Goal: Information Seeking & Learning: Learn about a topic

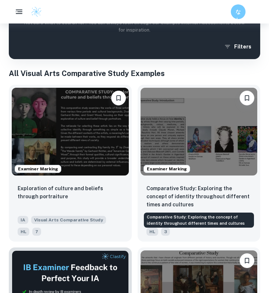
scroll to position [160, 0]
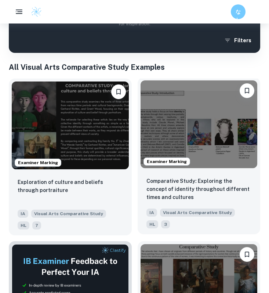
click at [191, 128] on img at bounding box center [198, 124] width 117 height 88
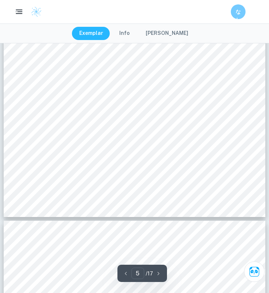
scroll to position [1020, 0]
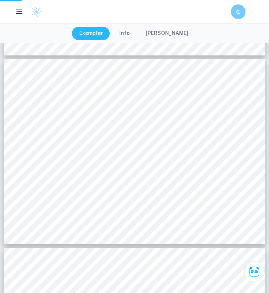
type input "2"
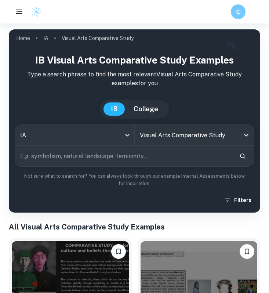
scroll to position [160, 0]
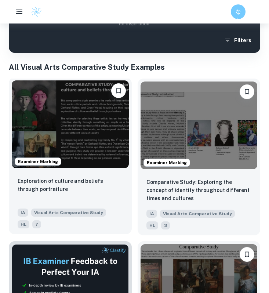
click at [62, 132] on img at bounding box center [70, 124] width 117 height 88
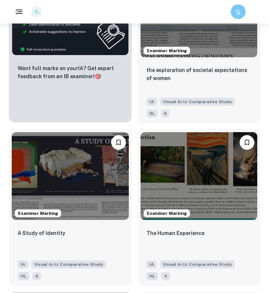
scroll to position [430, 0]
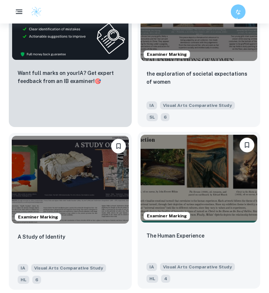
click at [203, 194] on img at bounding box center [198, 179] width 117 height 88
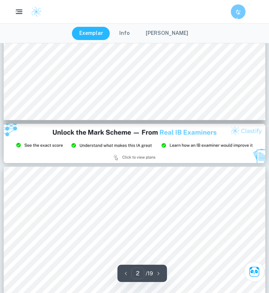
scroll to position [159, 0]
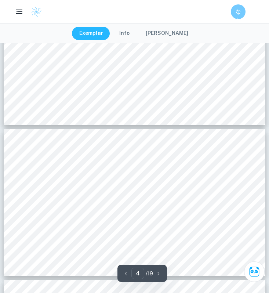
type input "5"
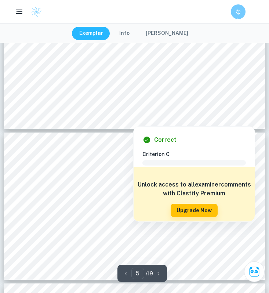
scroll to position [592, 0]
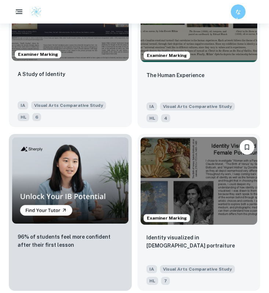
scroll to position [691, 0]
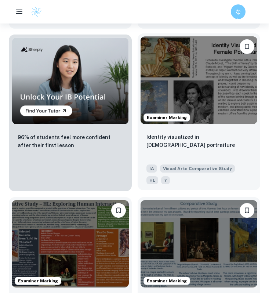
click at [187, 96] on img at bounding box center [198, 80] width 117 height 88
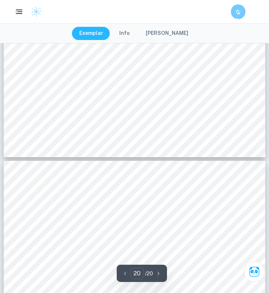
scroll to position [3743, 0]
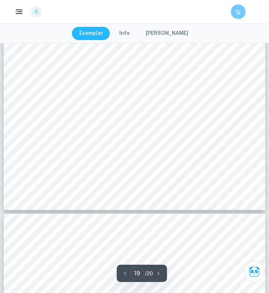
type input "18"
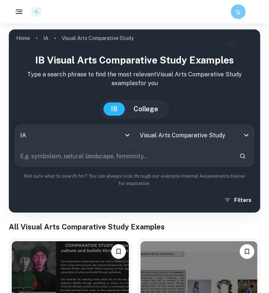
scroll to position [31, 0]
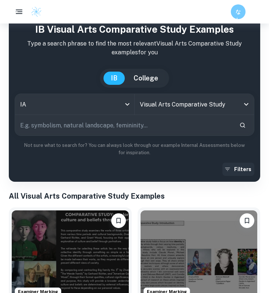
click at [237, 170] on button "Filters" at bounding box center [238, 168] width 32 height 13
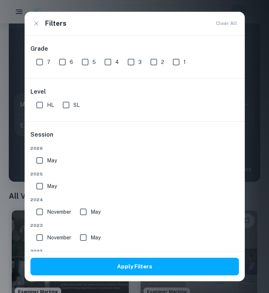
click at [66, 105] on input "SL" at bounding box center [66, 105] width 15 height 15
checkbox input "true"
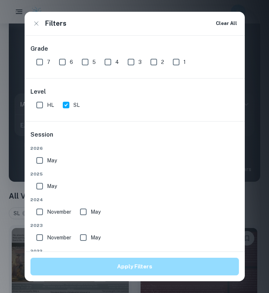
click at [82, 221] on button "Apply Filters" at bounding box center [134, 266] width 208 height 18
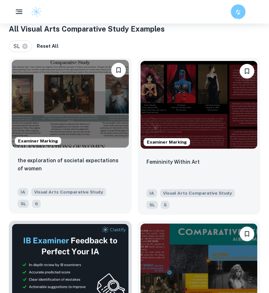
scroll to position [204, 0]
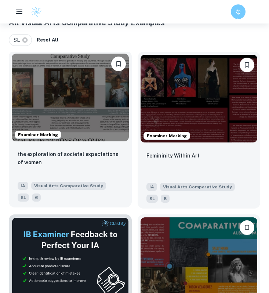
click at [81, 91] on img at bounding box center [70, 98] width 117 height 88
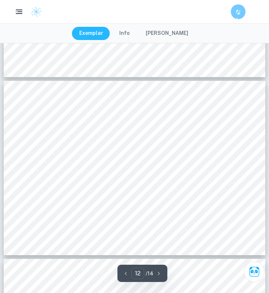
scroll to position [2045, 0]
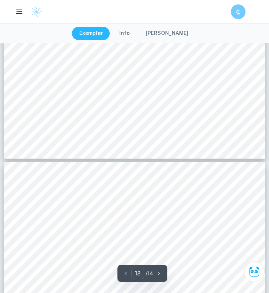
type input "11"
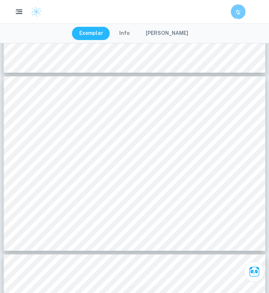
scroll to position [1883, 0]
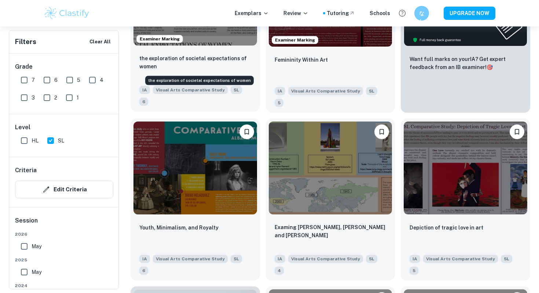
scroll to position [211, 0]
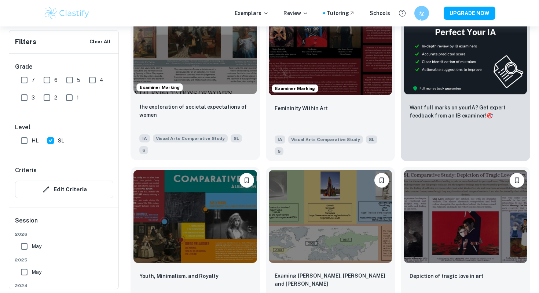
click at [194, 60] on img at bounding box center [196, 47] width 124 height 92
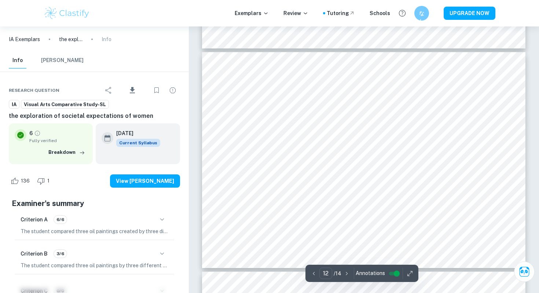
scroll to position [2549, 0]
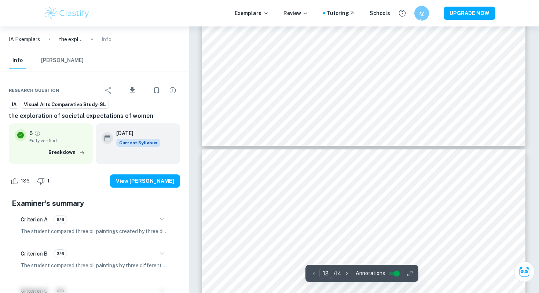
type input "13"
